Goal: Task Accomplishment & Management: Complete application form

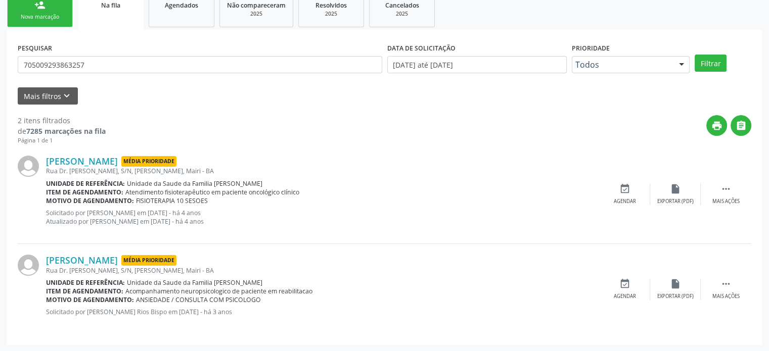
scroll to position [158, 0]
click at [435, 184] on div "Unidade de referência: Unidade da Saude da Familia [PERSON_NAME]" at bounding box center [322, 183] width 553 height 9
click at [104, 66] on input "705009293863257" at bounding box center [200, 64] width 364 height 17
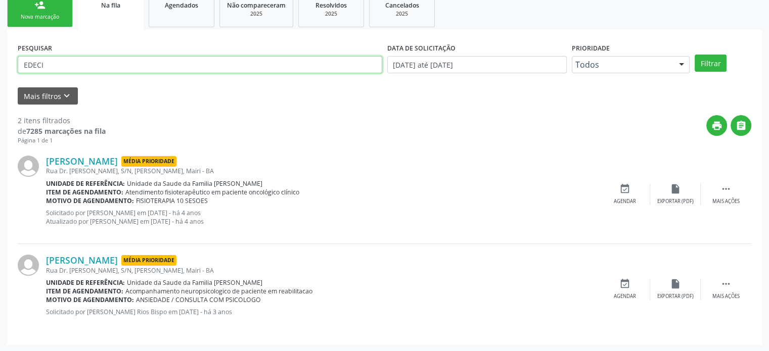
click at [694, 55] on button "Filtrar" at bounding box center [710, 63] width 32 height 17
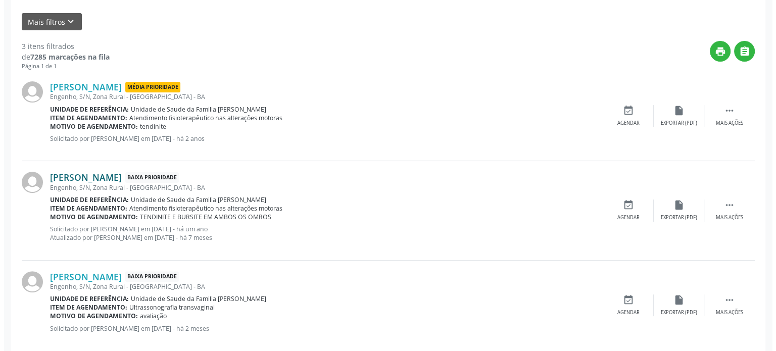
scroll to position [248, 0]
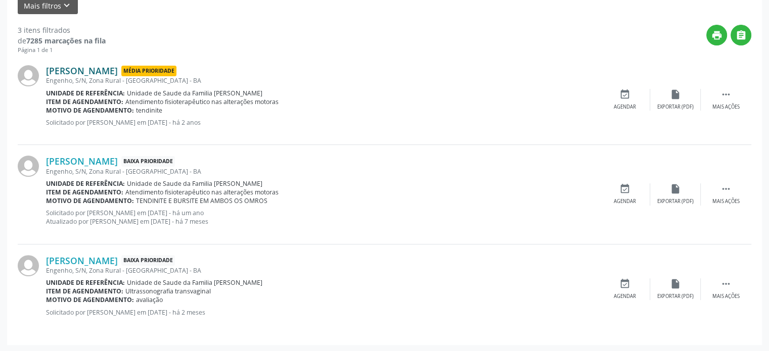
click at [99, 68] on link "[PERSON_NAME]" at bounding box center [82, 70] width 72 height 11
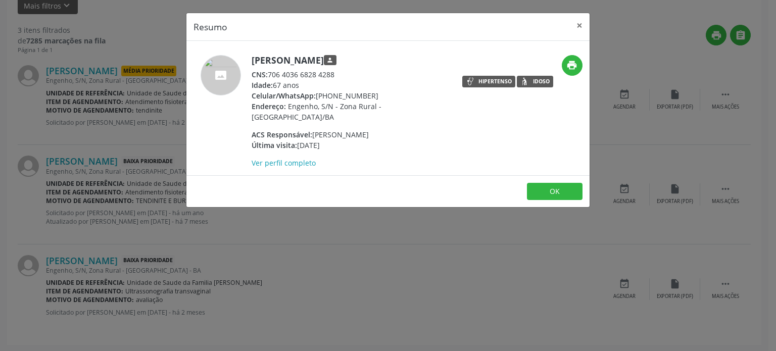
drag, startPoint x: 253, startPoint y: 59, endPoint x: 375, endPoint y: 65, distance: 122.9
click at [375, 65] on h5 "[PERSON_NAME] person" at bounding box center [350, 60] width 197 height 11
copy h5 "[PERSON_NAME]"
click at [116, 81] on div "Resumo × [PERSON_NAME] person CNS: 706 4036 6828 4288 Idade: 67 anos Celular/Wh…" at bounding box center [388, 175] width 776 height 351
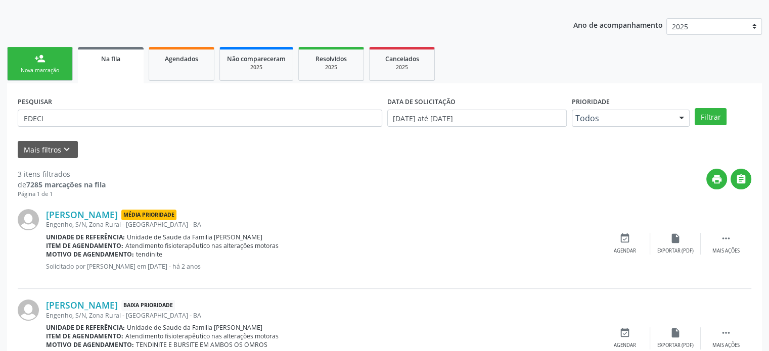
scroll to position [97, 0]
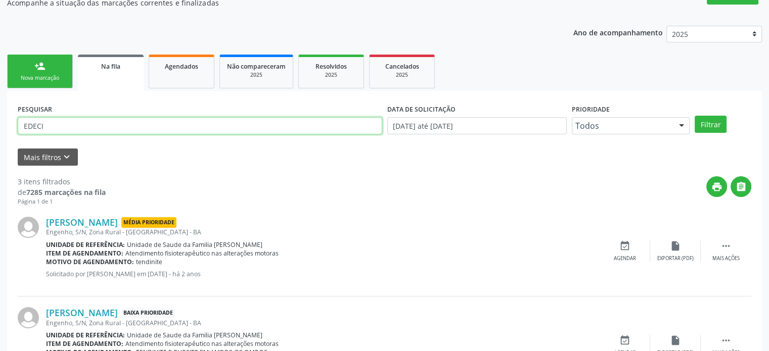
click at [67, 121] on input "EDECI" at bounding box center [200, 125] width 364 height 17
paste input "[PERSON_NAME]"
click at [694, 116] on button "Filtrar" at bounding box center [710, 124] width 32 height 17
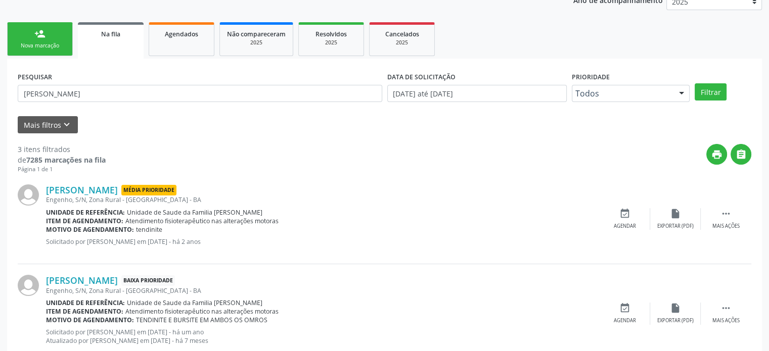
scroll to position [0, 0]
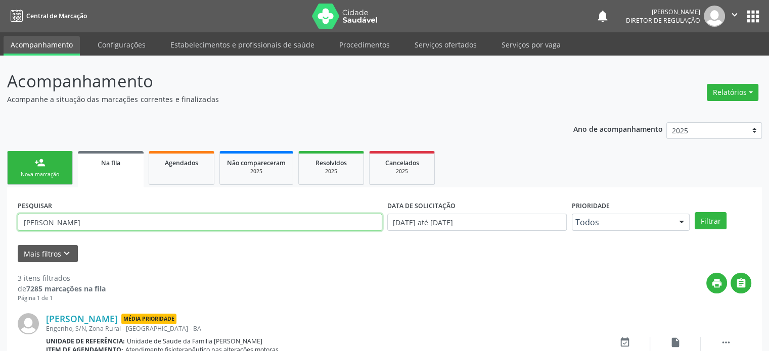
click at [85, 219] on input "[PERSON_NAME]" at bounding box center [200, 222] width 364 height 17
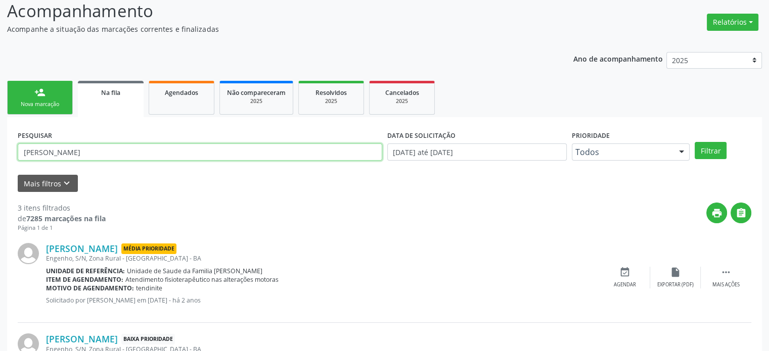
scroll to position [46, 0]
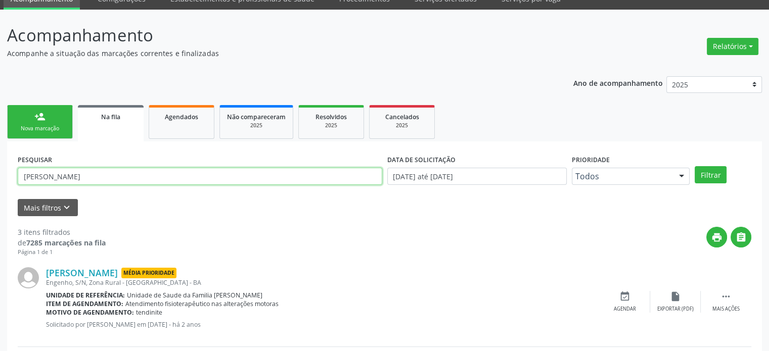
paste input "708203669419444"
click at [694, 166] on button "Filtrar" at bounding box center [710, 174] width 32 height 17
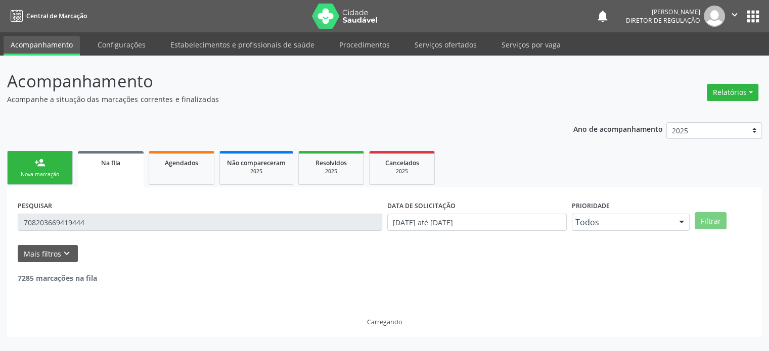
scroll to position [0, 0]
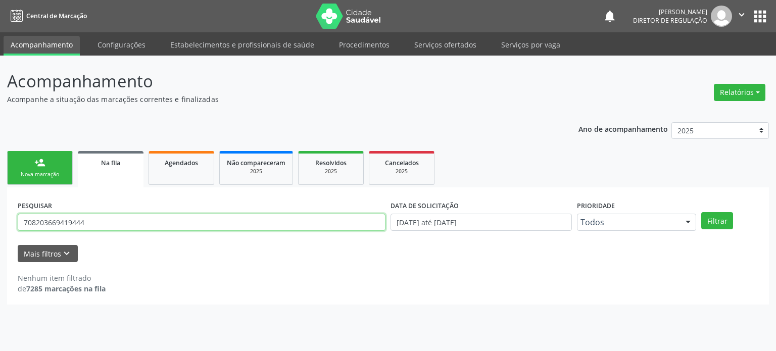
click at [127, 224] on input "708203669419444" at bounding box center [202, 222] width 368 height 17
click at [701, 212] on button "Filtrar" at bounding box center [717, 220] width 32 height 17
click at [117, 219] on input "708203669419" at bounding box center [202, 222] width 368 height 17
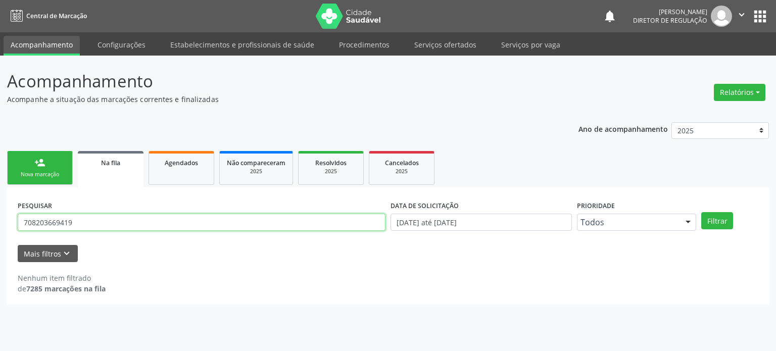
click at [117, 219] on input "708203669419" at bounding box center [202, 222] width 368 height 17
type input "70820366"
click at [701, 212] on button "Filtrar" at bounding box center [717, 220] width 32 height 17
click at [51, 221] on input "70820366" at bounding box center [202, 222] width 368 height 17
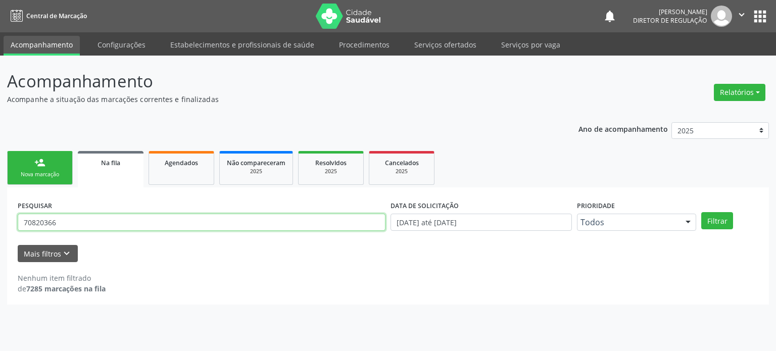
click at [51, 221] on input "70820366" at bounding box center [202, 222] width 368 height 17
click at [79, 220] on input "text" at bounding box center [202, 222] width 368 height 17
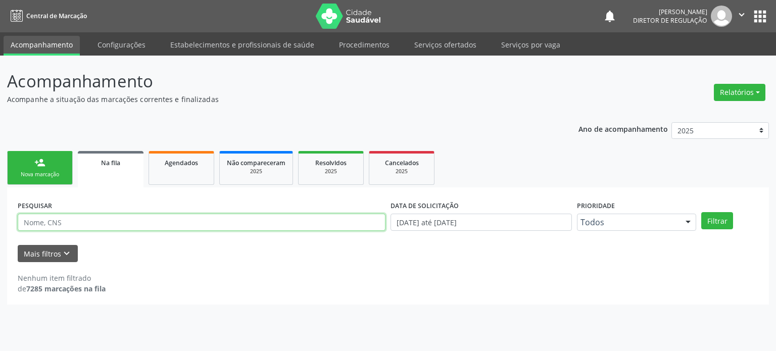
click at [79, 220] on input "text" at bounding box center [202, 222] width 368 height 17
click at [701, 212] on button "Filtrar" at bounding box center [717, 220] width 32 height 17
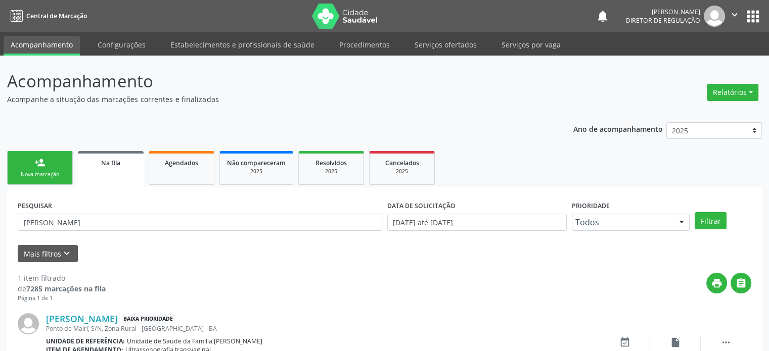
scroll to position [59, 0]
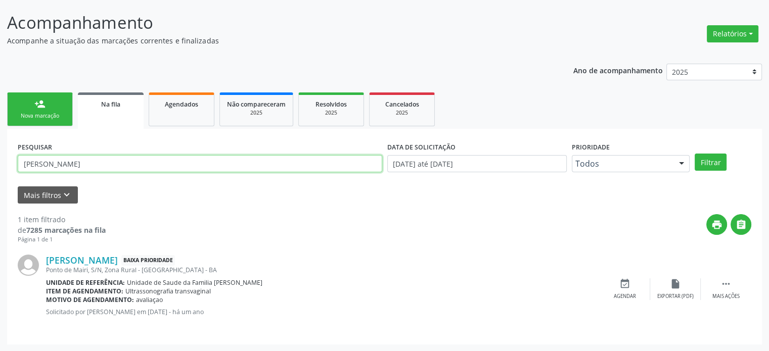
click at [72, 160] on input "[PERSON_NAME]" at bounding box center [200, 163] width 364 height 17
click at [41, 167] on input "[PERSON_NAME]" at bounding box center [200, 163] width 364 height 17
type input "[PERSON_NAME]"
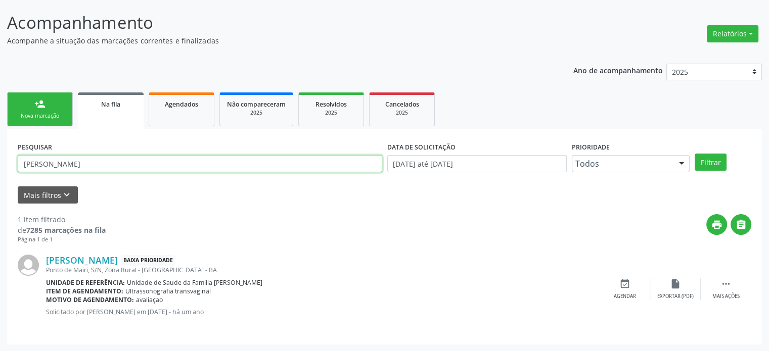
click at [694, 154] on button "Filtrar" at bounding box center [710, 162] width 32 height 17
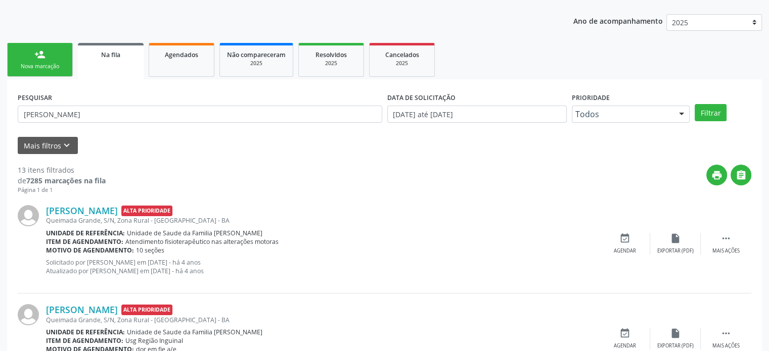
scroll to position [0, 0]
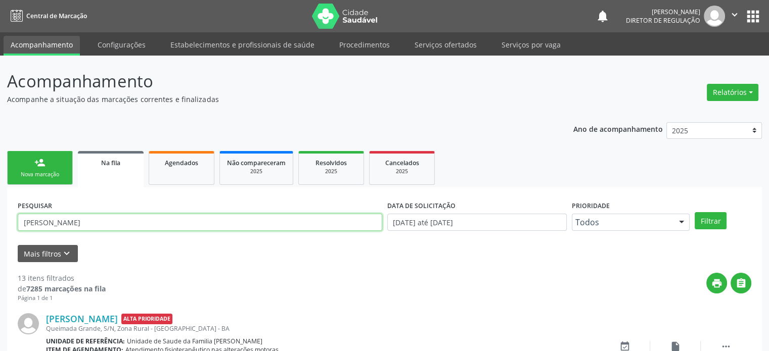
click at [37, 215] on input "[PERSON_NAME]" at bounding box center [200, 222] width 364 height 17
click at [40, 222] on input "text" at bounding box center [200, 222] width 364 height 17
click at [694, 212] on button "Filtrar" at bounding box center [710, 220] width 32 height 17
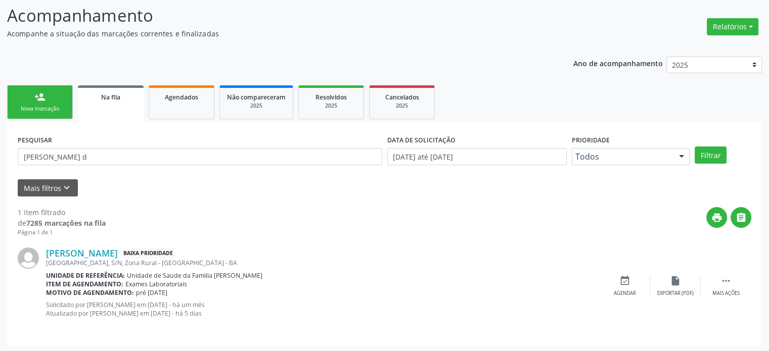
scroll to position [67, 0]
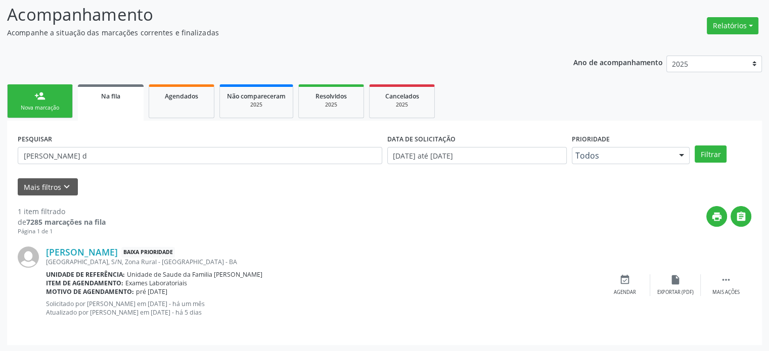
click at [139, 279] on span "Exames Laboratoriais" at bounding box center [156, 283] width 62 height 9
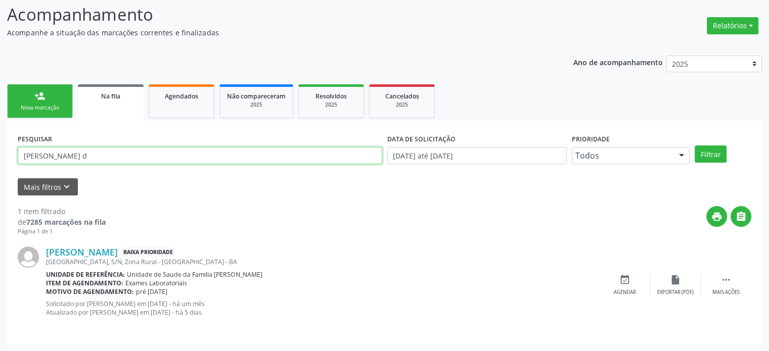
click at [65, 150] on input "[PERSON_NAME] d" at bounding box center [200, 155] width 364 height 17
type input "[PERSON_NAME]"
click at [694, 146] on button "Filtrar" at bounding box center [710, 154] width 32 height 17
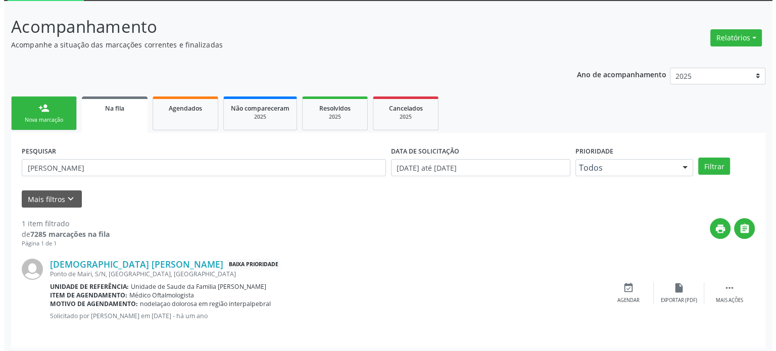
scroll to position [59, 0]
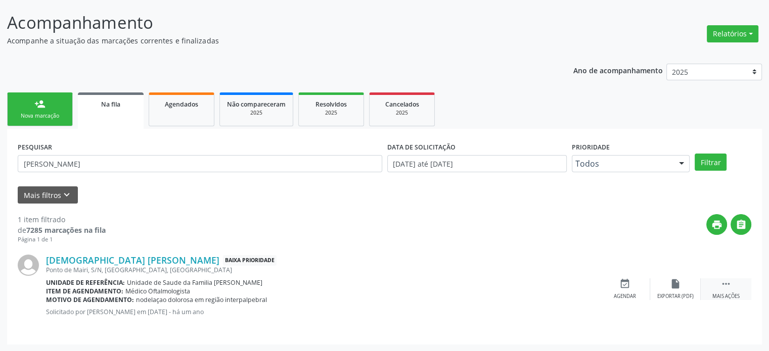
click at [723, 282] on icon "" at bounding box center [725, 283] width 11 height 11
click at [639, 287] on div "cancel Cancelar" at bounding box center [624, 289] width 51 height 22
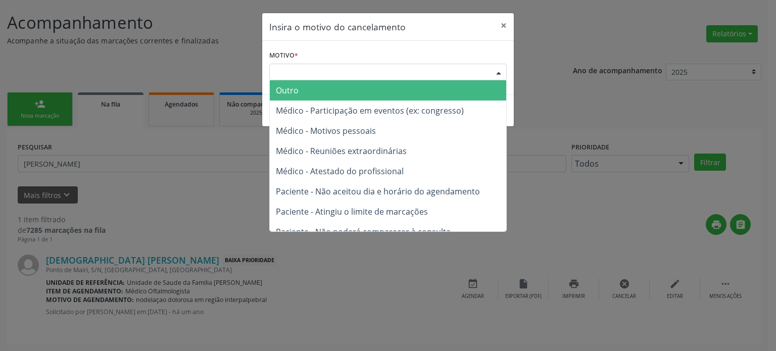
click at [359, 70] on div "Escolha o motivo" at bounding box center [387, 72] width 237 height 17
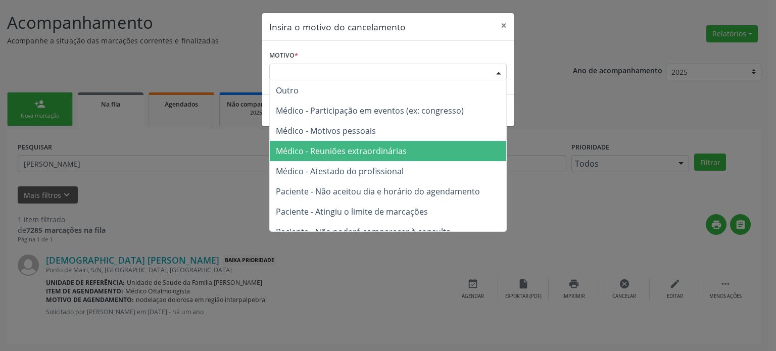
drag, startPoint x: 355, startPoint y: 157, endPoint x: 353, endPoint y: 164, distance: 6.9
click at [354, 162] on ul "Outro Médico - Participação em eventos (ex: congresso) Médico - Motivos pessoai…" at bounding box center [388, 181] width 236 height 202
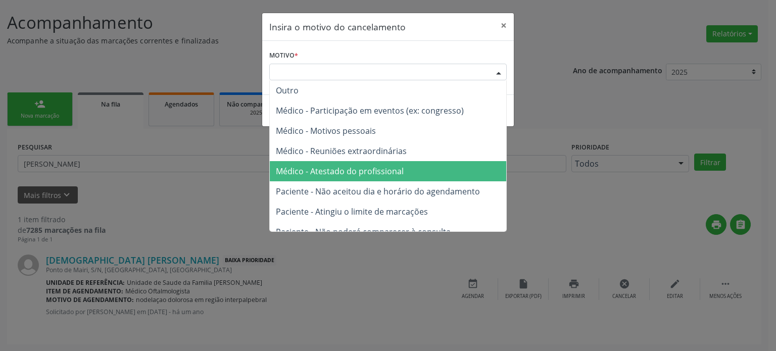
click at [415, 156] on span "Médico - Reuniões extraordinárias" at bounding box center [388, 151] width 236 height 20
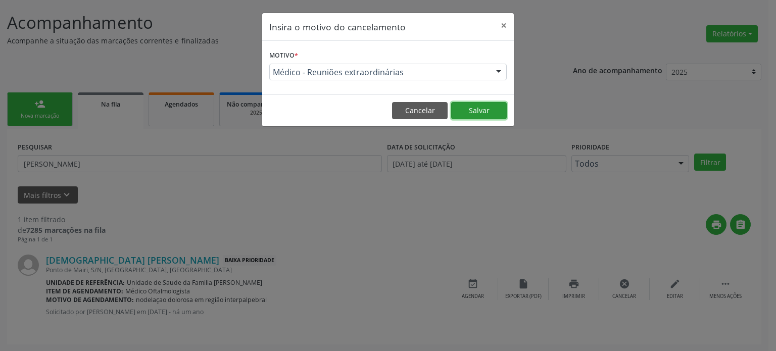
click at [484, 118] on button "Salvar" at bounding box center [479, 110] width 56 height 17
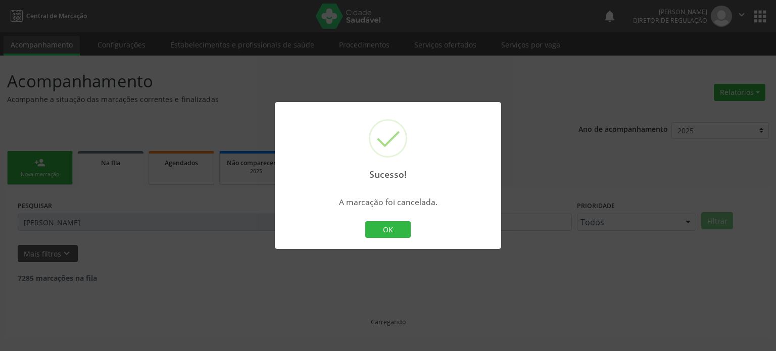
scroll to position [0, 0]
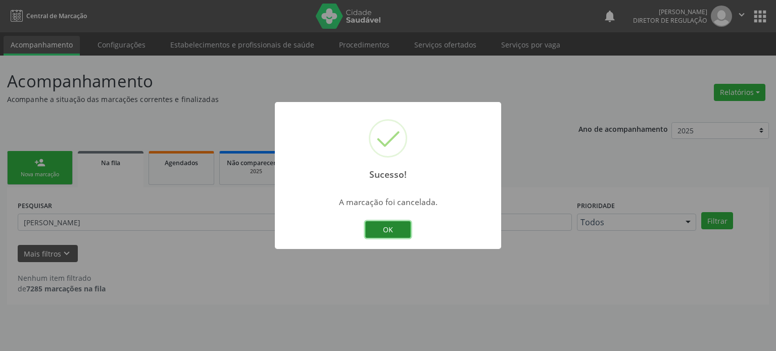
click at [387, 225] on button "OK" at bounding box center [387, 229] width 45 height 17
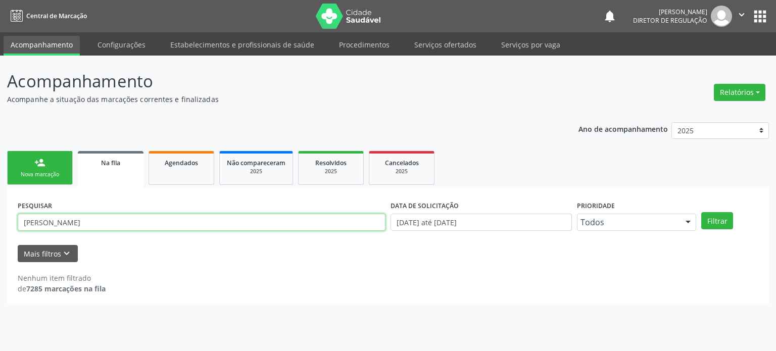
click at [93, 217] on input "[PERSON_NAME]" at bounding box center [202, 222] width 368 height 17
